Goal: Transaction & Acquisition: Purchase product/service

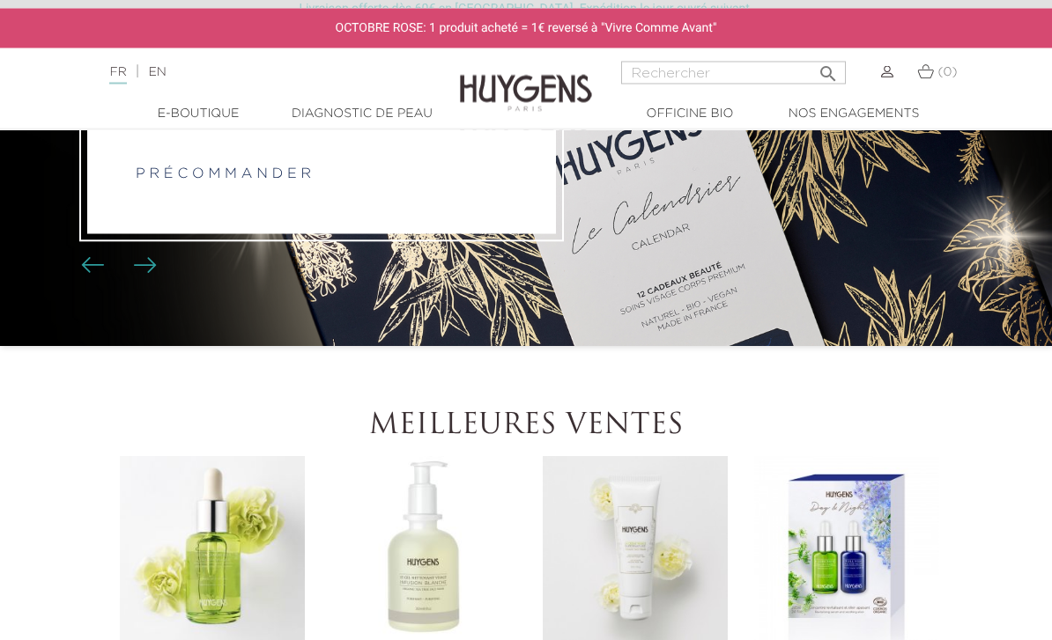
scroll to position [260, 0]
click at [204, 291] on li "PRÉVENTE Le Calendrier de L'Avent 2025 p r é c o m m a n d e r" at bounding box center [526, 122] width 1052 height 448
click at [358, 324] on li "PRÉVENTE Le Calendrier de L'Avent 2025 p r é c o m m a n d e r" at bounding box center [526, 122] width 1052 height 448
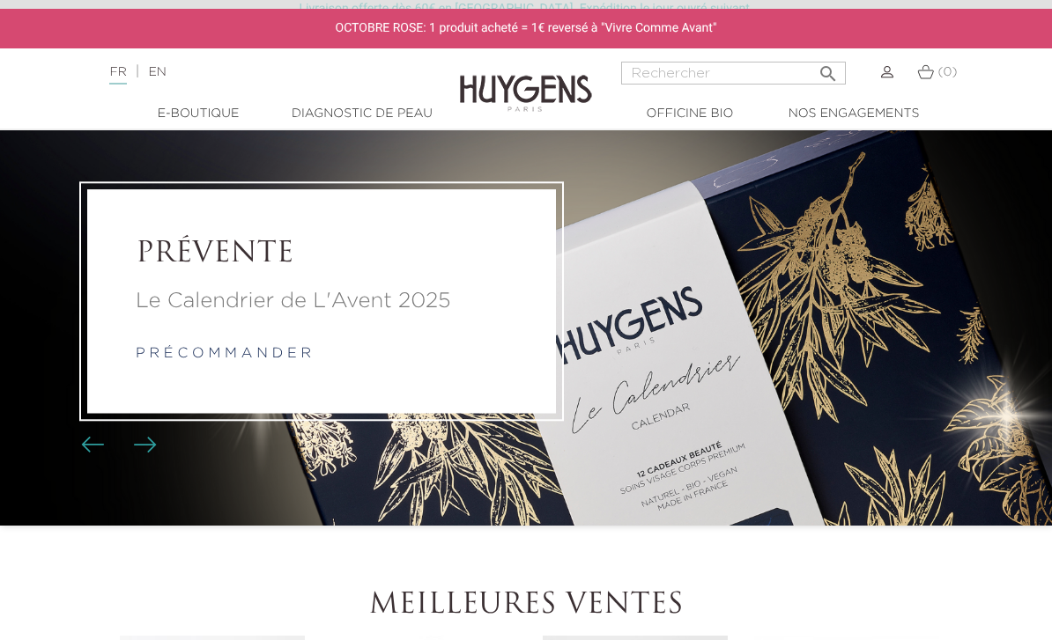
scroll to position [73, 0]
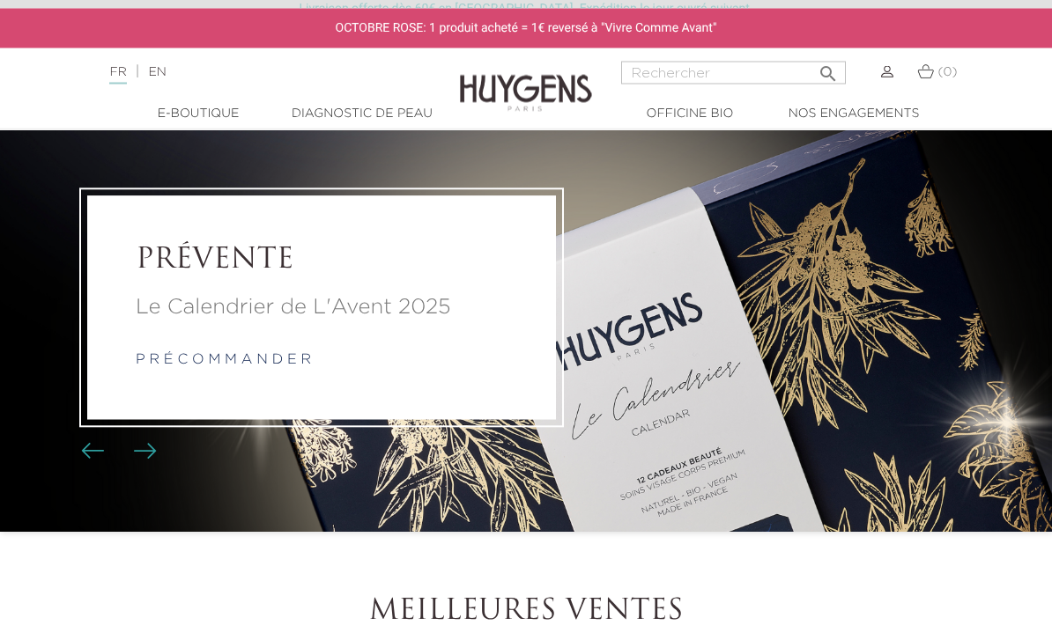
click at [191, 368] on link "p r é c o m m a n d e r" at bounding box center [223, 361] width 175 height 14
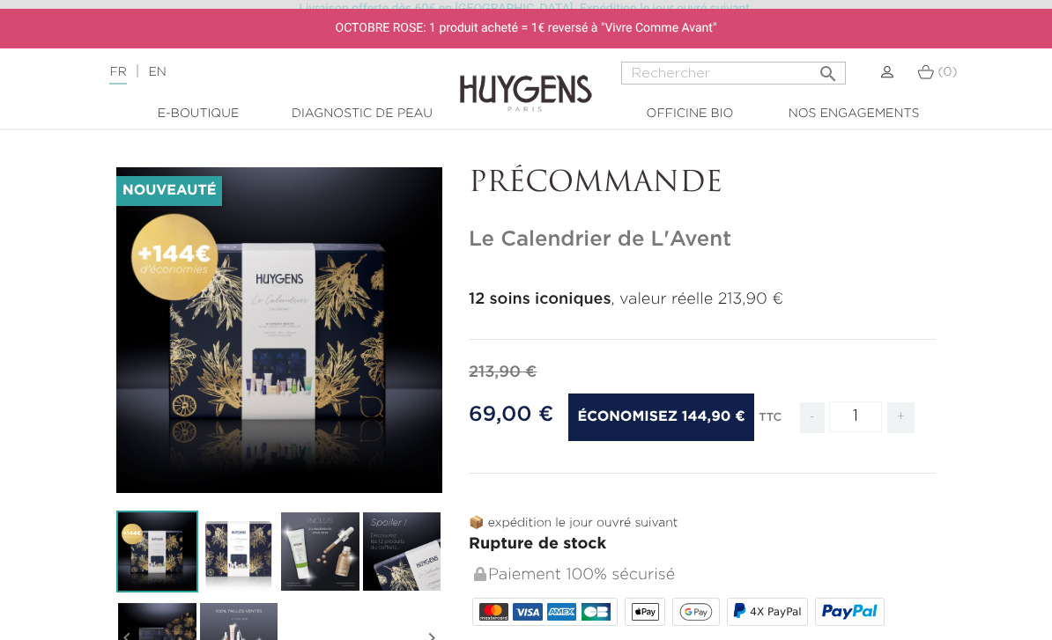
click at [236, 549] on img at bounding box center [239, 552] width 82 height 82
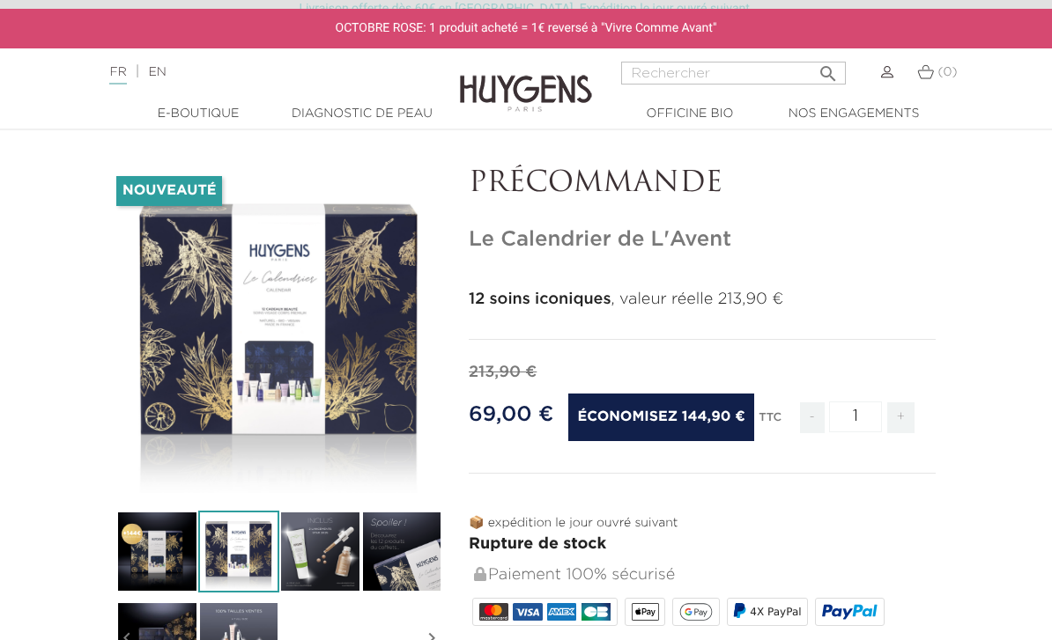
click at [298, 558] on img at bounding box center [320, 552] width 82 height 82
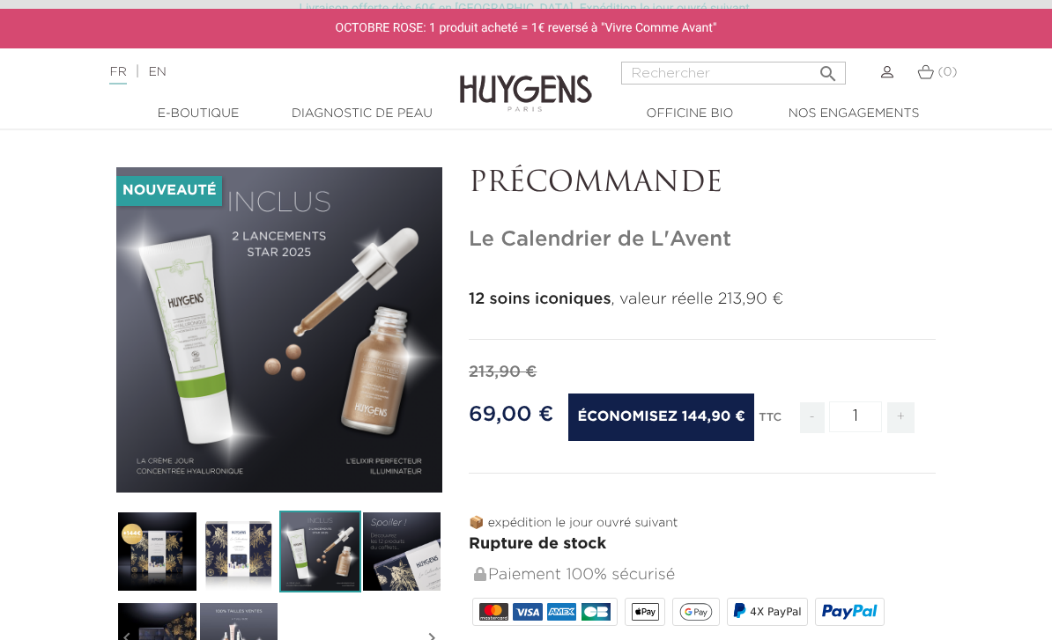
click at [390, 554] on img at bounding box center [402, 552] width 82 height 82
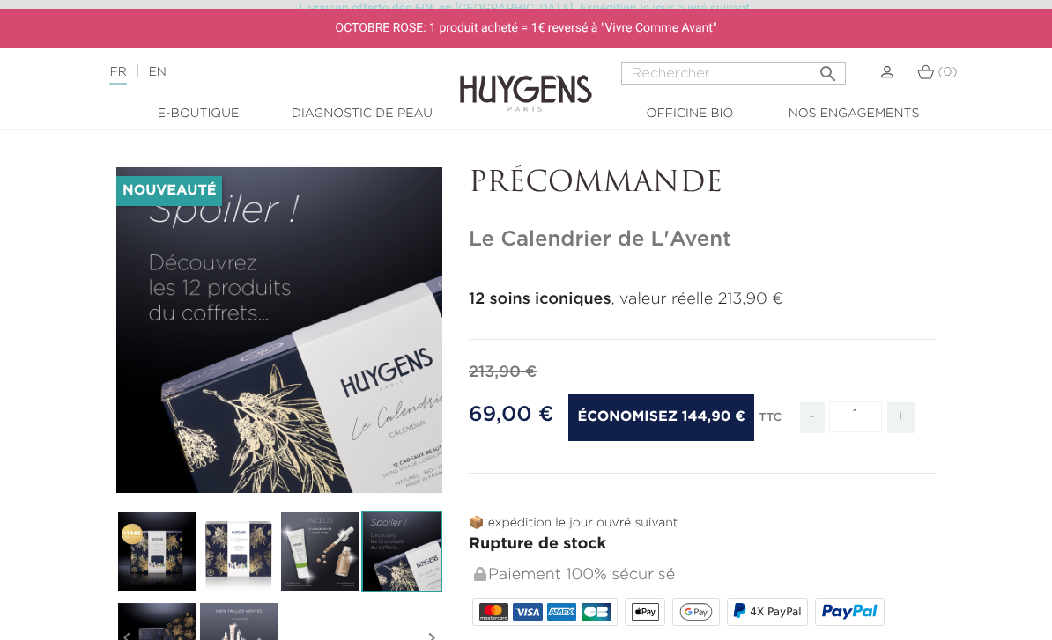
click at [143, 616] on img at bounding box center [157, 642] width 82 height 82
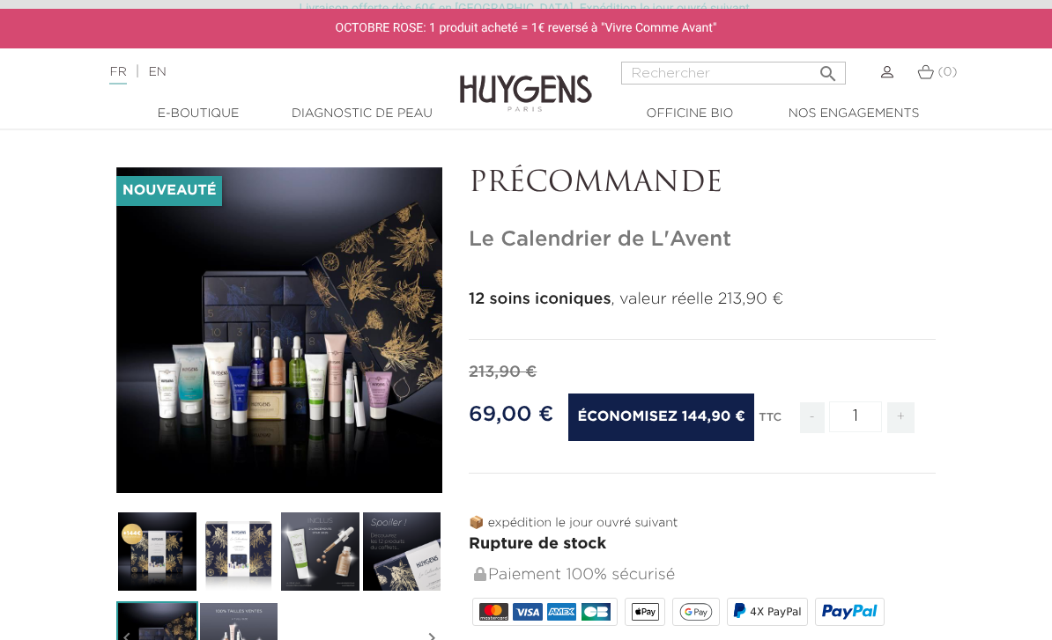
click at [218, 631] on img at bounding box center [239, 642] width 82 height 82
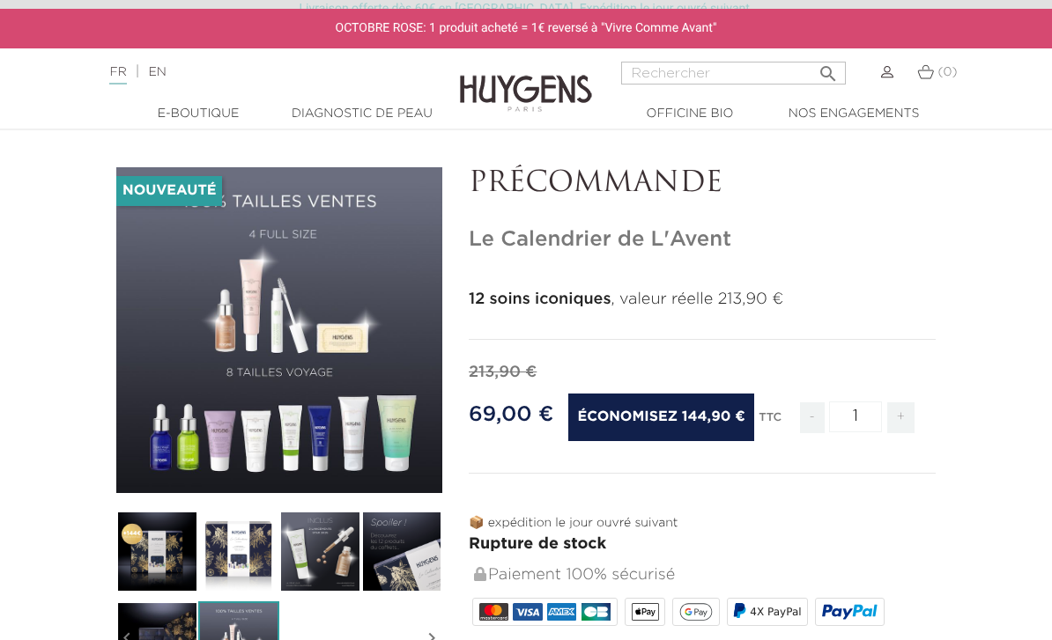
click at [167, 411] on div "" at bounding box center [279, 330] width 326 height 326
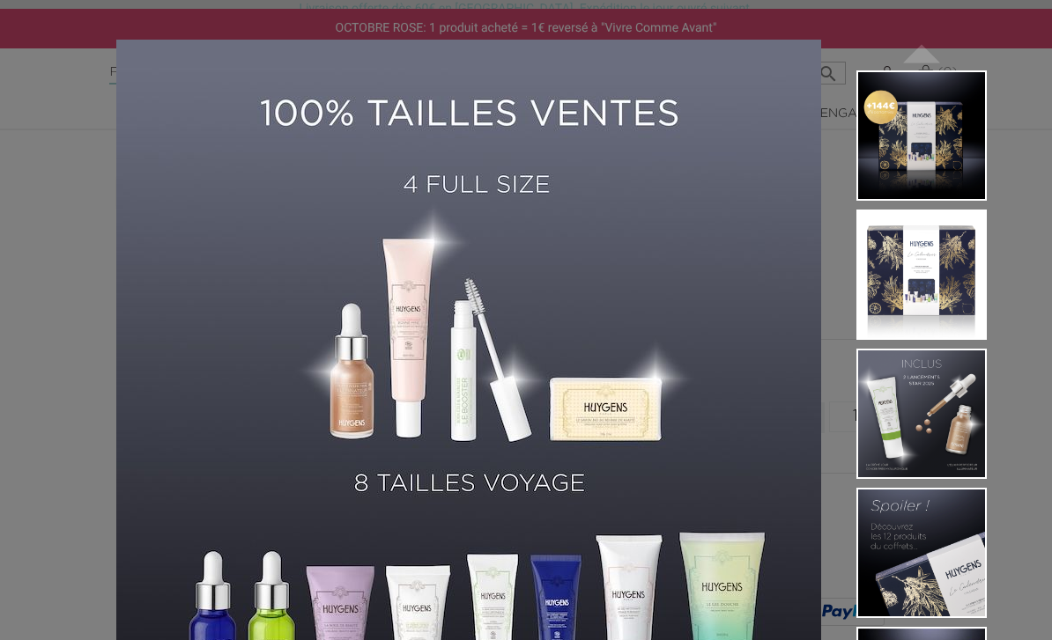
click at [66, 319] on div "12 soins iconiques , valeur réelle 213,90 €  " at bounding box center [526, 320] width 1052 height 640
